Goal: Navigation & Orientation: Find specific page/section

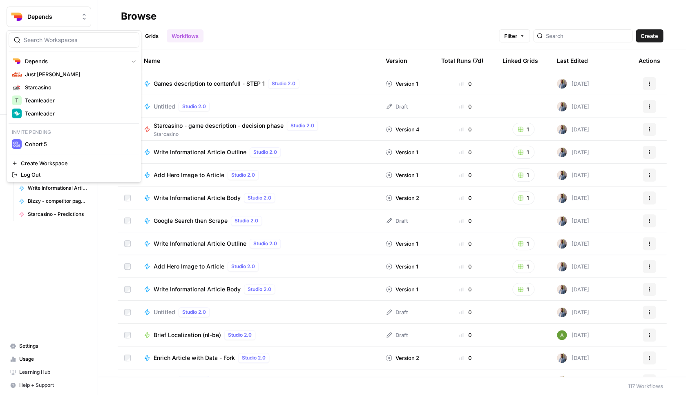
click at [56, 16] on span "Depends" at bounding box center [51, 17] width 49 height 8
click at [65, 74] on span "Just [PERSON_NAME]" at bounding box center [79, 74] width 108 height 8
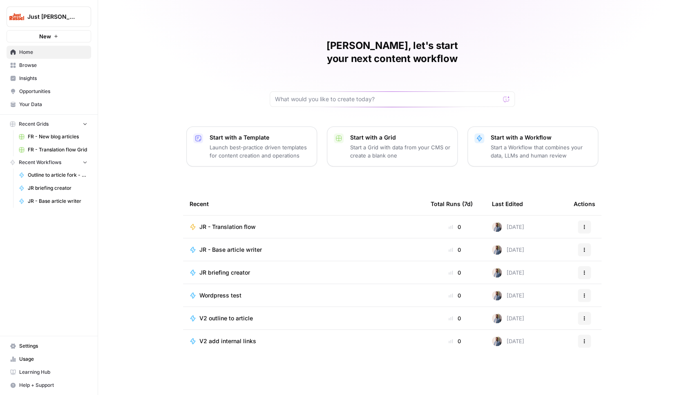
click at [47, 68] on span "Browse" at bounding box center [53, 65] width 68 height 7
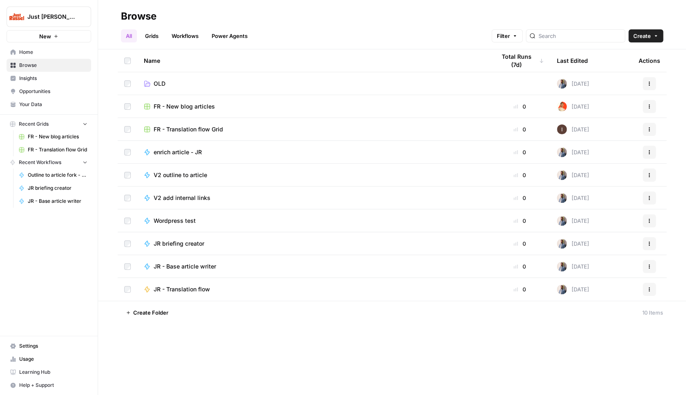
click at [205, 105] on span "FR - New blog articles" at bounding box center [184, 107] width 61 height 8
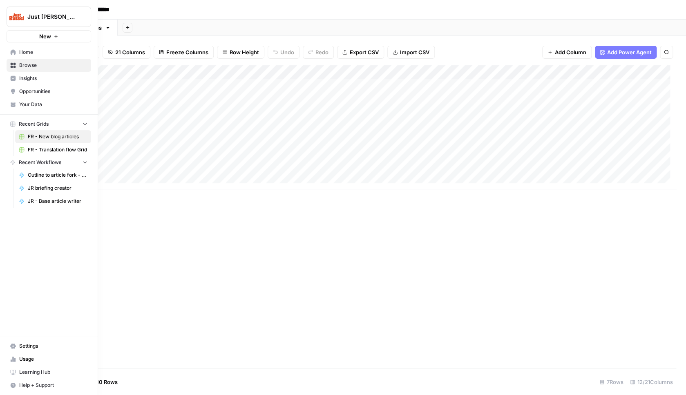
click at [45, 341] on link "Settings" at bounding box center [49, 346] width 85 height 13
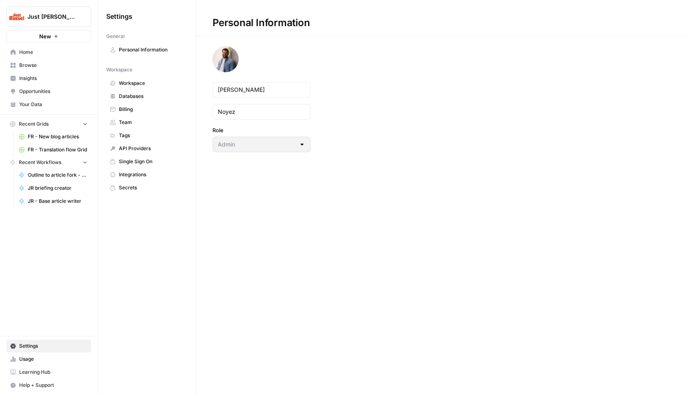
click at [145, 171] on link "Integrations" at bounding box center [146, 174] width 81 height 13
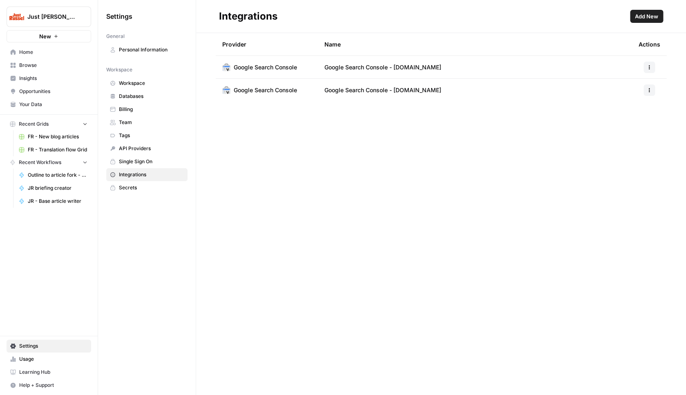
click at [640, 17] on span "Add New" at bounding box center [646, 16] width 23 height 8
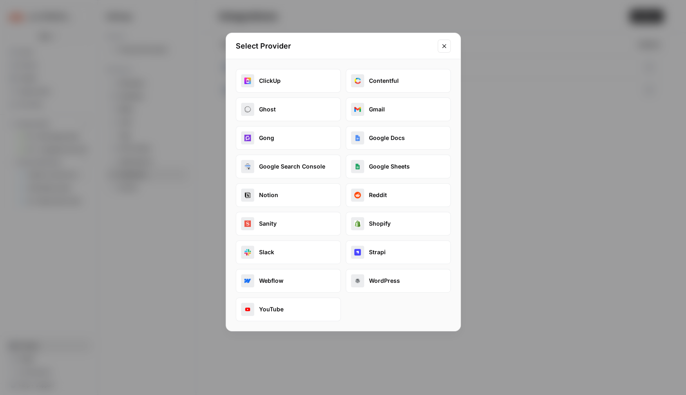
click at [394, 138] on button "Google Docs" at bounding box center [398, 138] width 105 height 24
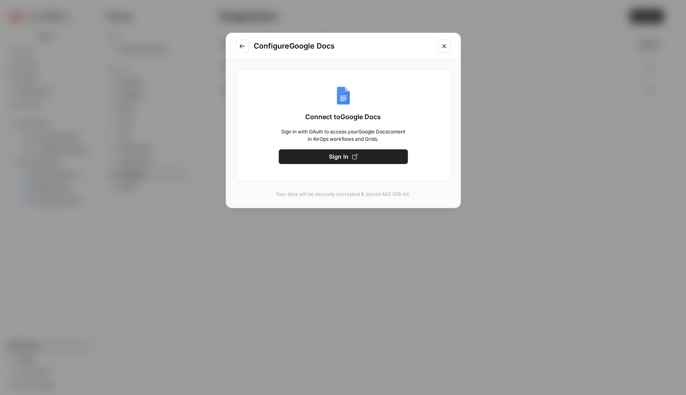
click at [241, 50] on button "Go to previous step" at bounding box center [242, 46] width 13 height 13
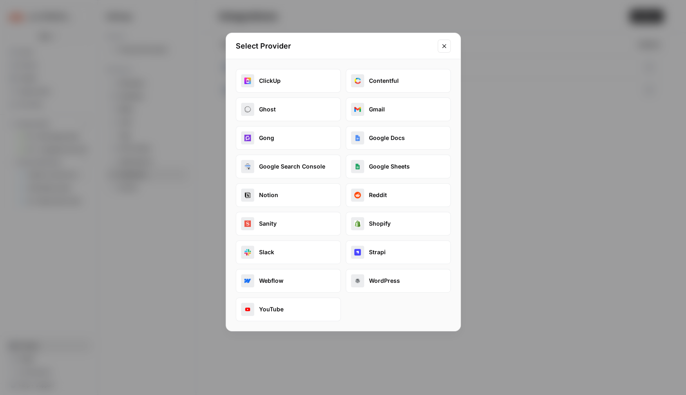
click at [442, 47] on icon "Close modal" at bounding box center [444, 46] width 7 height 7
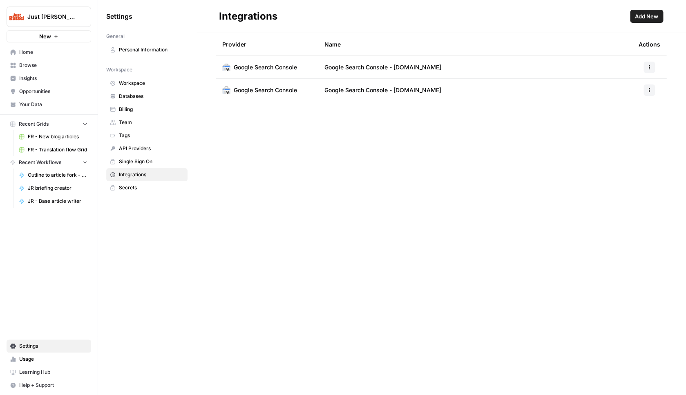
click at [312, 145] on div "Integrations Add New Provider Name Actions Google Search Console Google Search …" at bounding box center [441, 197] width 490 height 395
click at [64, 140] on span "FR - New blog articles" at bounding box center [58, 136] width 60 height 7
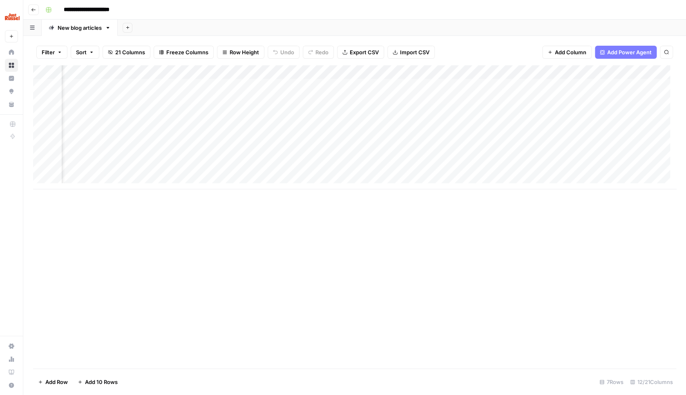
scroll to position [0, 0]
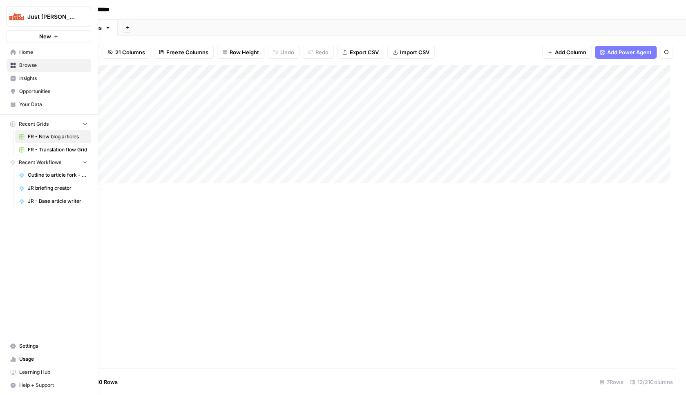
click at [18, 345] on link "Settings" at bounding box center [49, 346] width 85 height 13
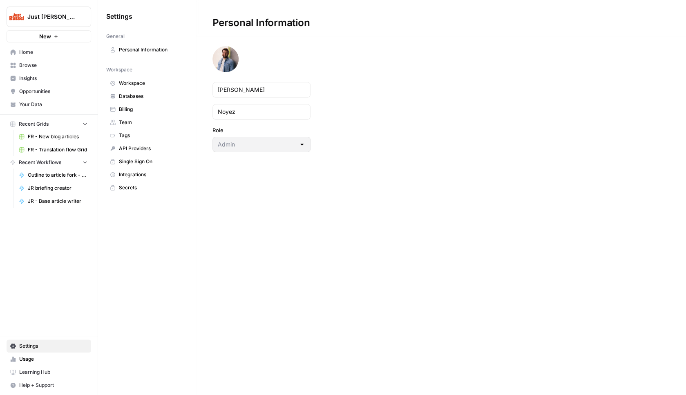
click at [145, 172] on span "Integrations" at bounding box center [151, 174] width 65 height 7
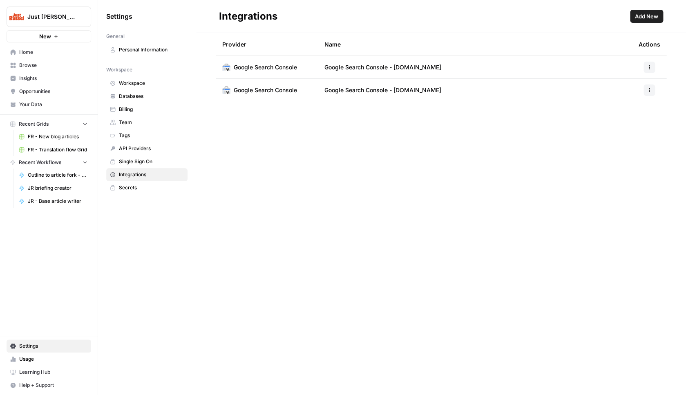
click at [71, 138] on span "FR - New blog articles" at bounding box center [58, 136] width 60 height 7
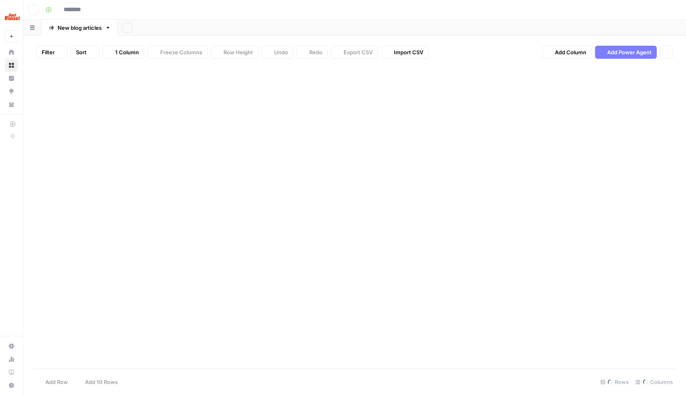
type input "**********"
click at [111, 239] on div "Add Column" at bounding box center [354, 216] width 643 height 303
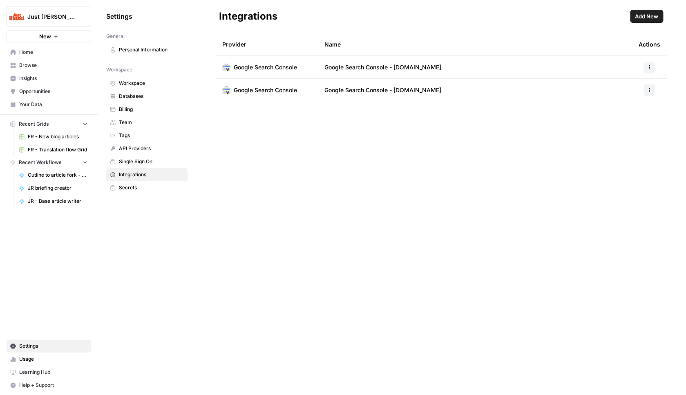
click at [38, 70] on link "Browse" at bounding box center [49, 65] width 85 height 13
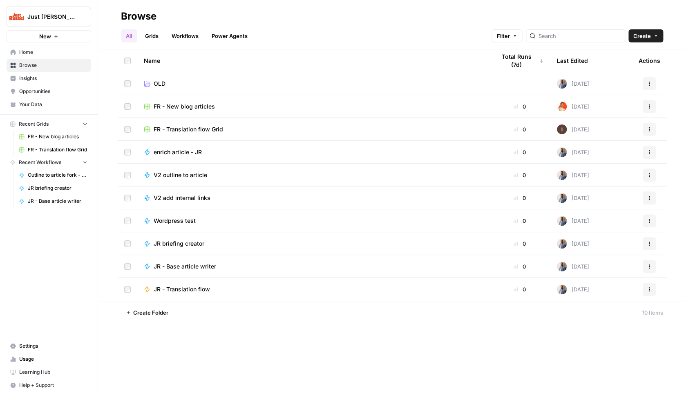
click at [171, 105] on span "FR - New blog articles" at bounding box center [184, 107] width 61 height 8
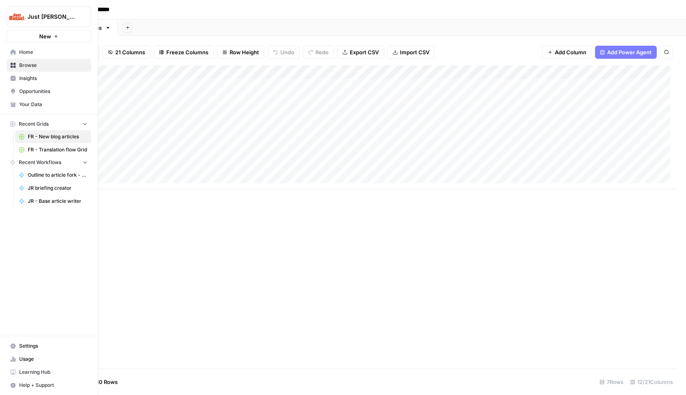
click at [27, 63] on span "Browse" at bounding box center [53, 65] width 68 height 7
